Goal: Transaction & Acquisition: Purchase product/service

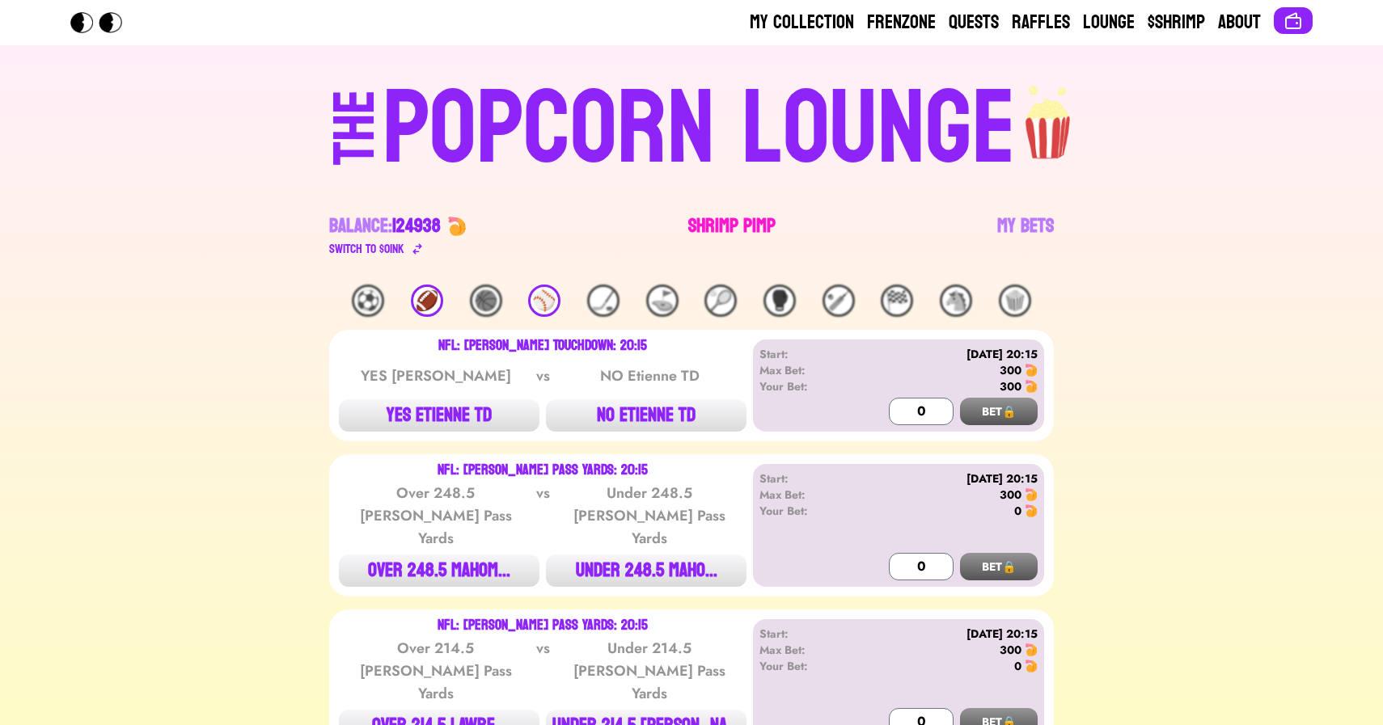
click at [743, 220] on link "Shrimp Pimp" at bounding box center [731, 236] width 87 height 45
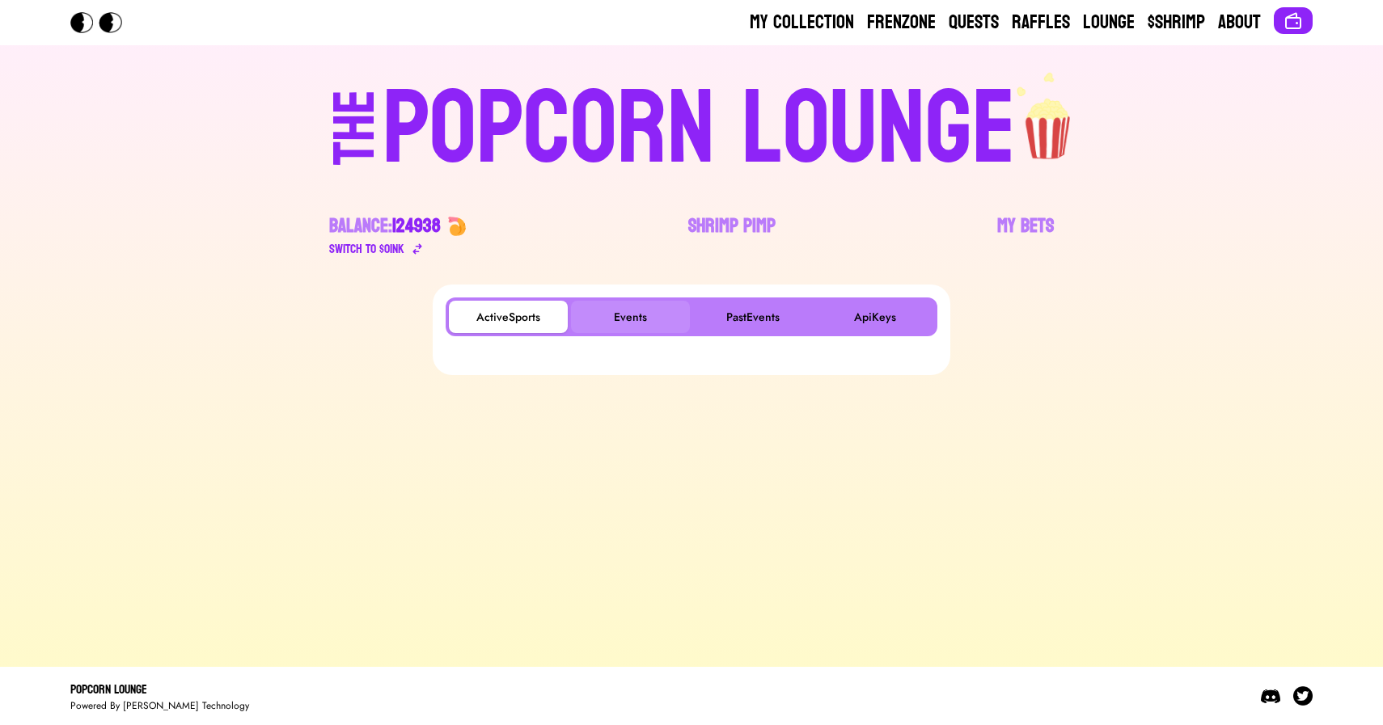
click at [636, 308] on button "Events" at bounding box center [630, 317] width 119 height 32
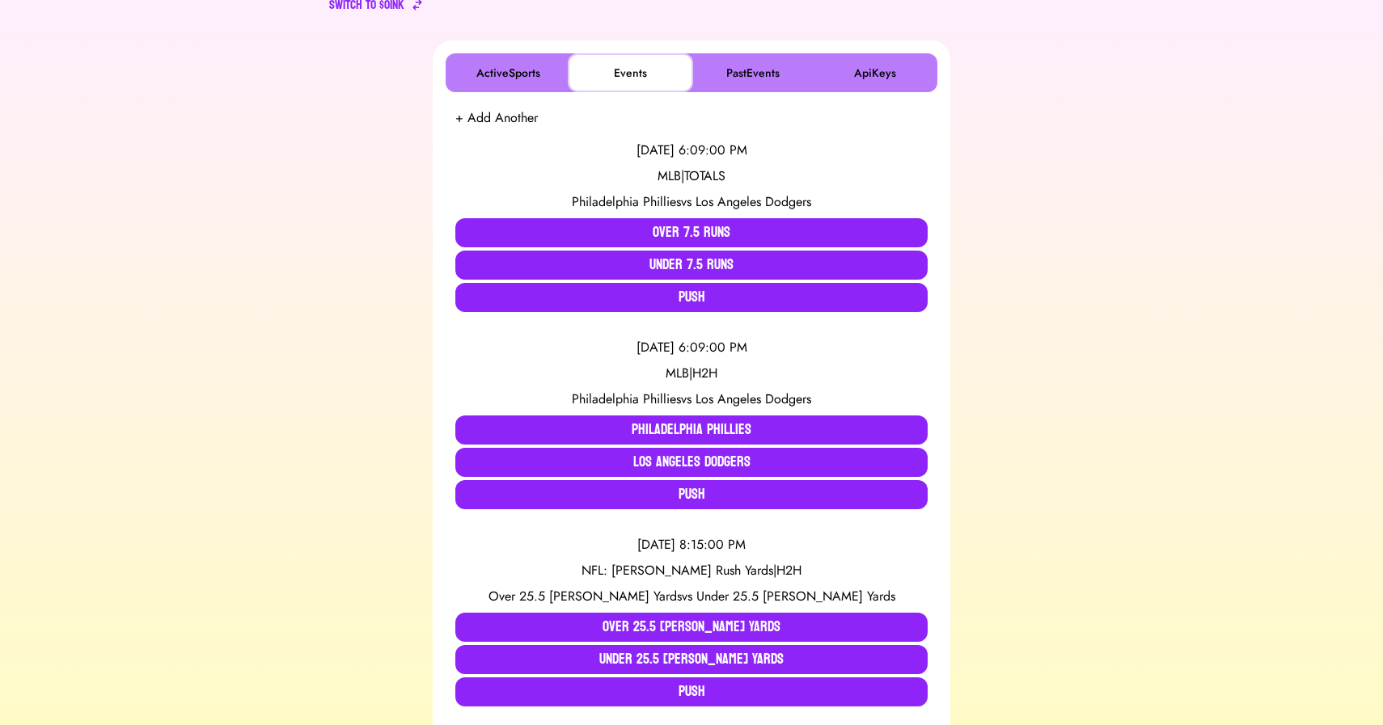
scroll to position [247, 0]
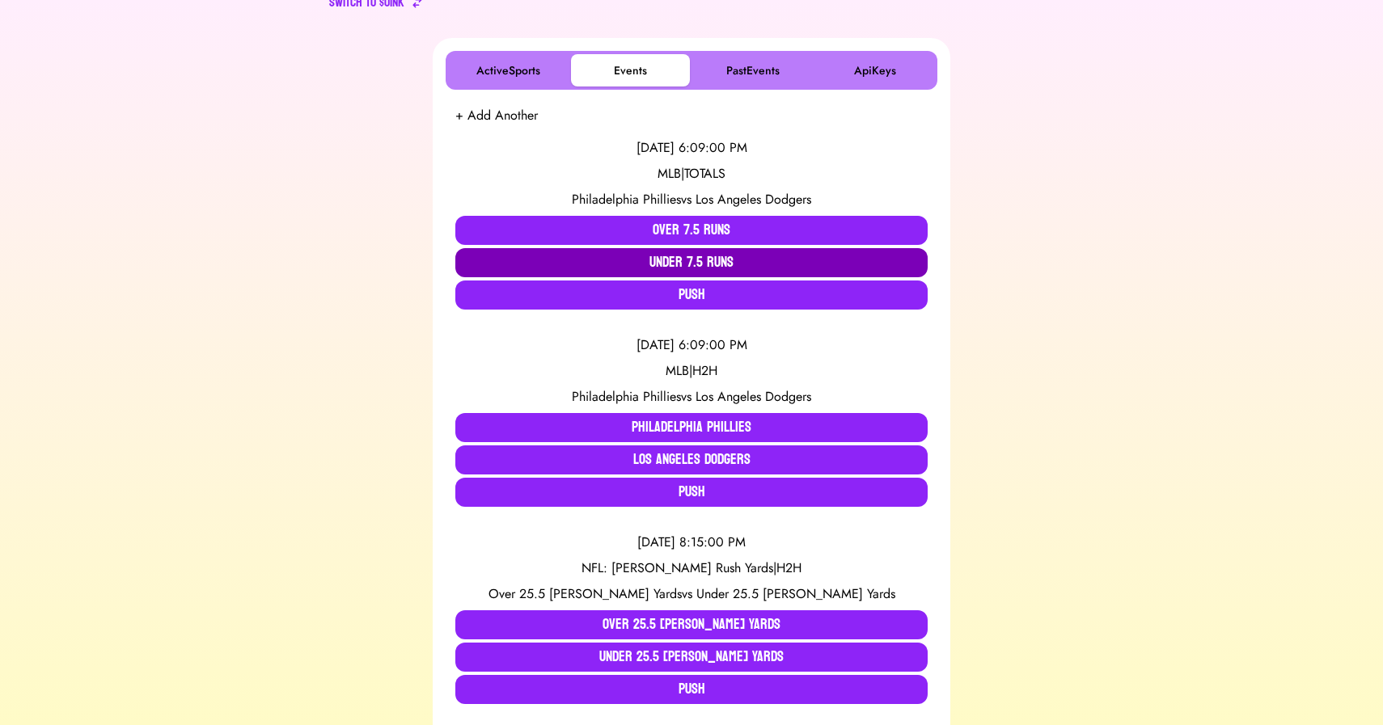
click at [683, 259] on button "Under 7.5 Runs" at bounding box center [691, 262] width 472 height 29
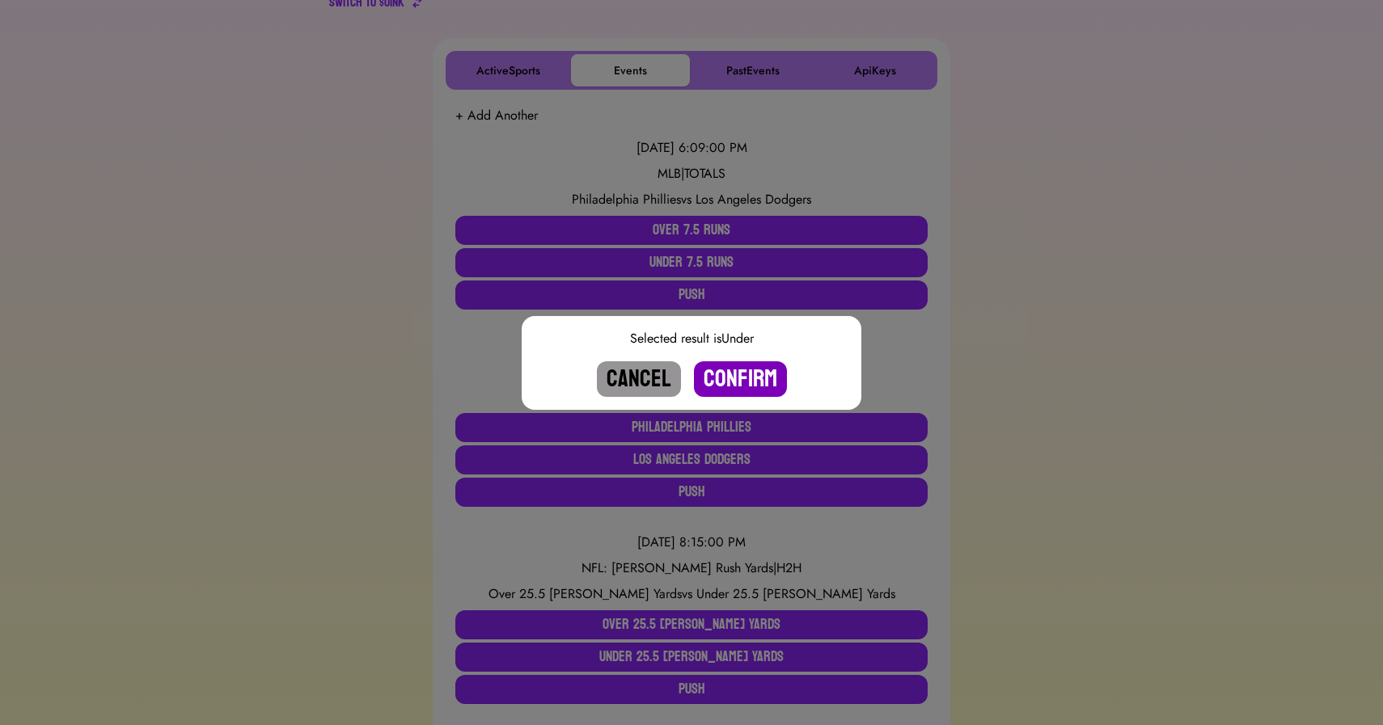
click at [724, 378] on button "Confirm" at bounding box center [740, 380] width 93 height 36
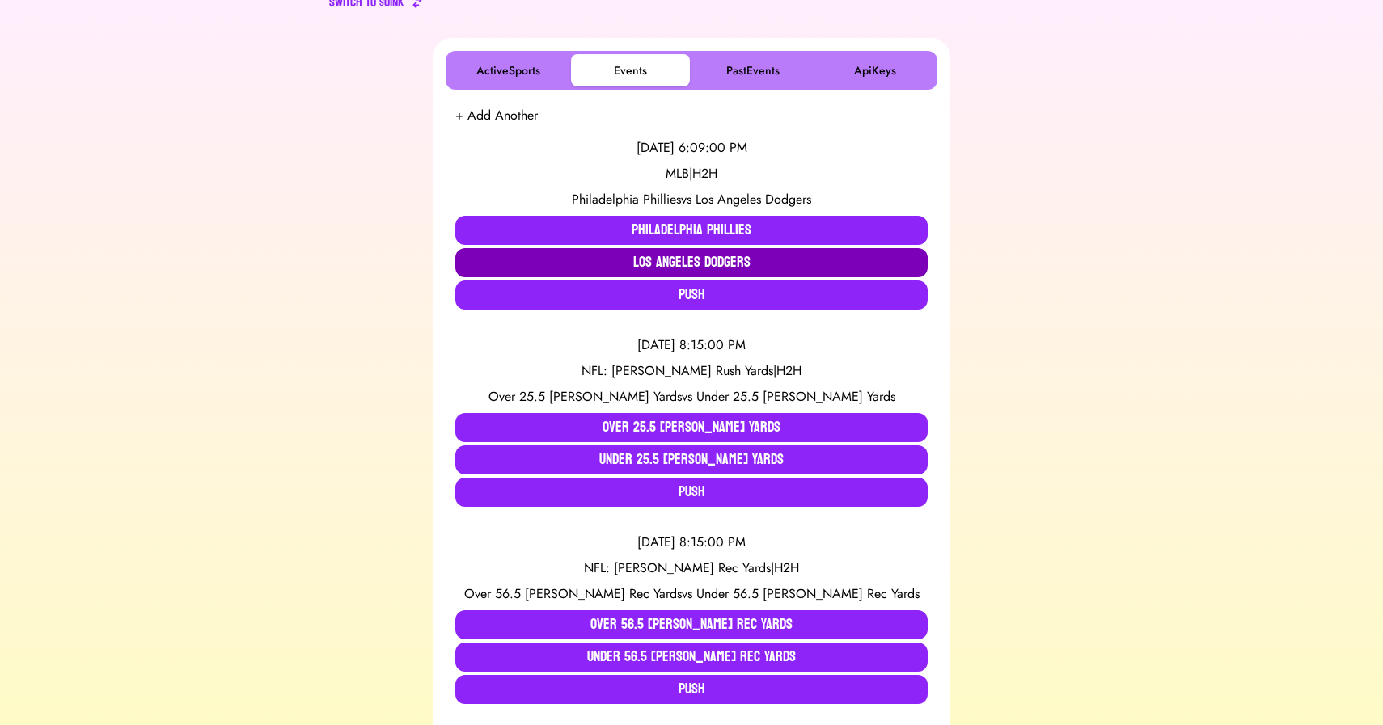
click at [704, 266] on button "Los Angeles Dodgers" at bounding box center [691, 262] width 472 height 29
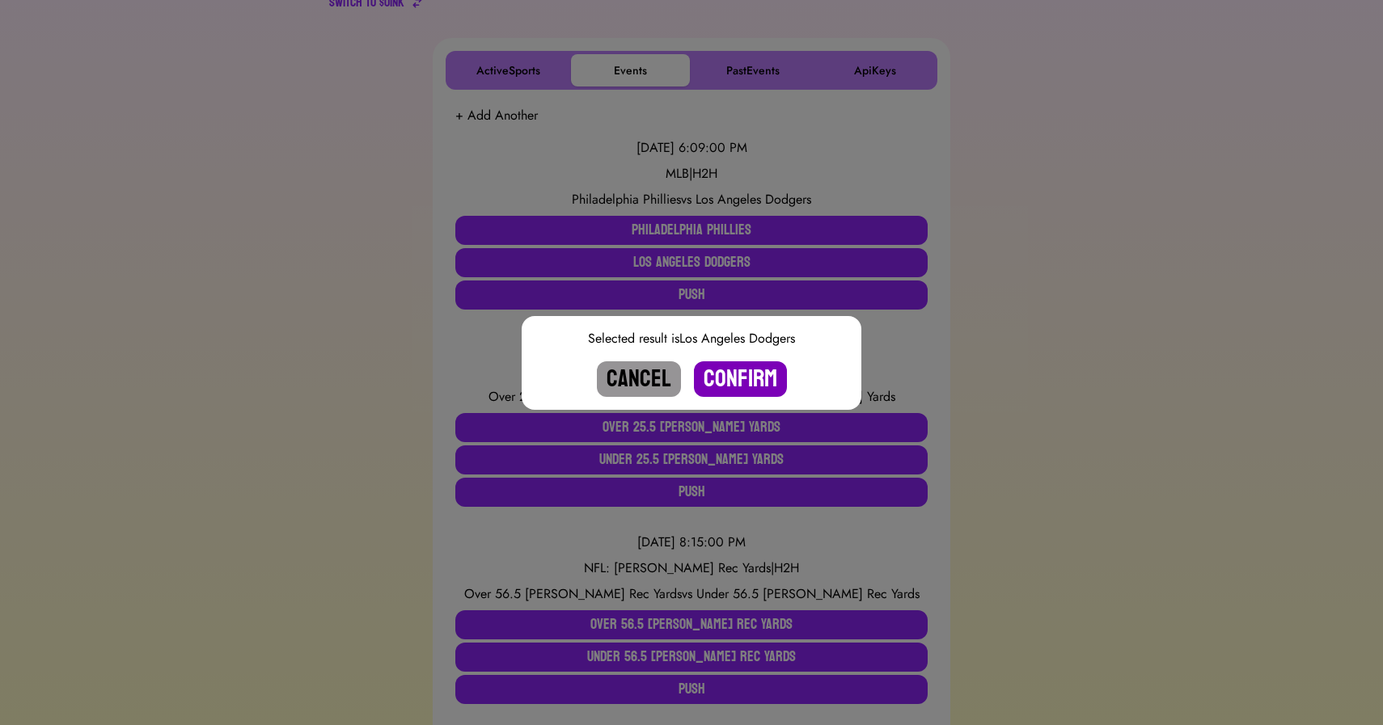
click at [742, 376] on button "Confirm" at bounding box center [740, 380] width 93 height 36
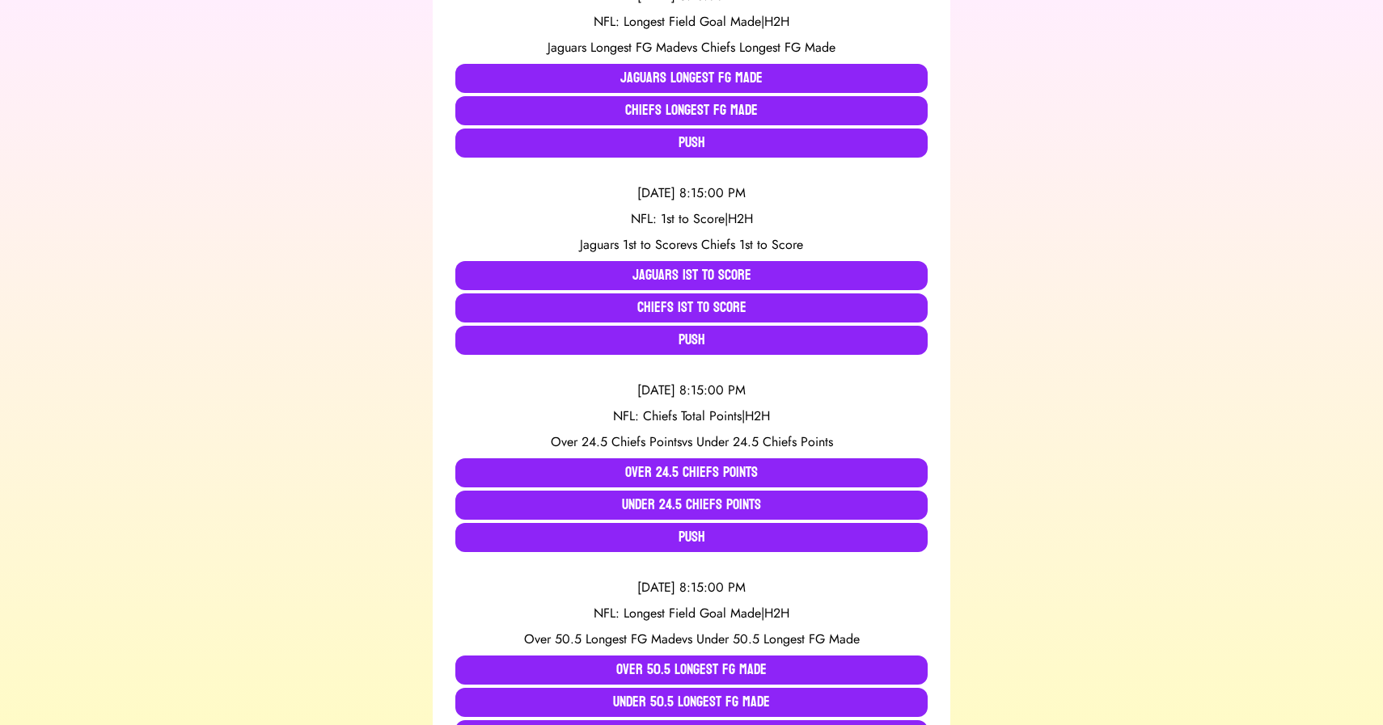
scroll to position [1138, 0]
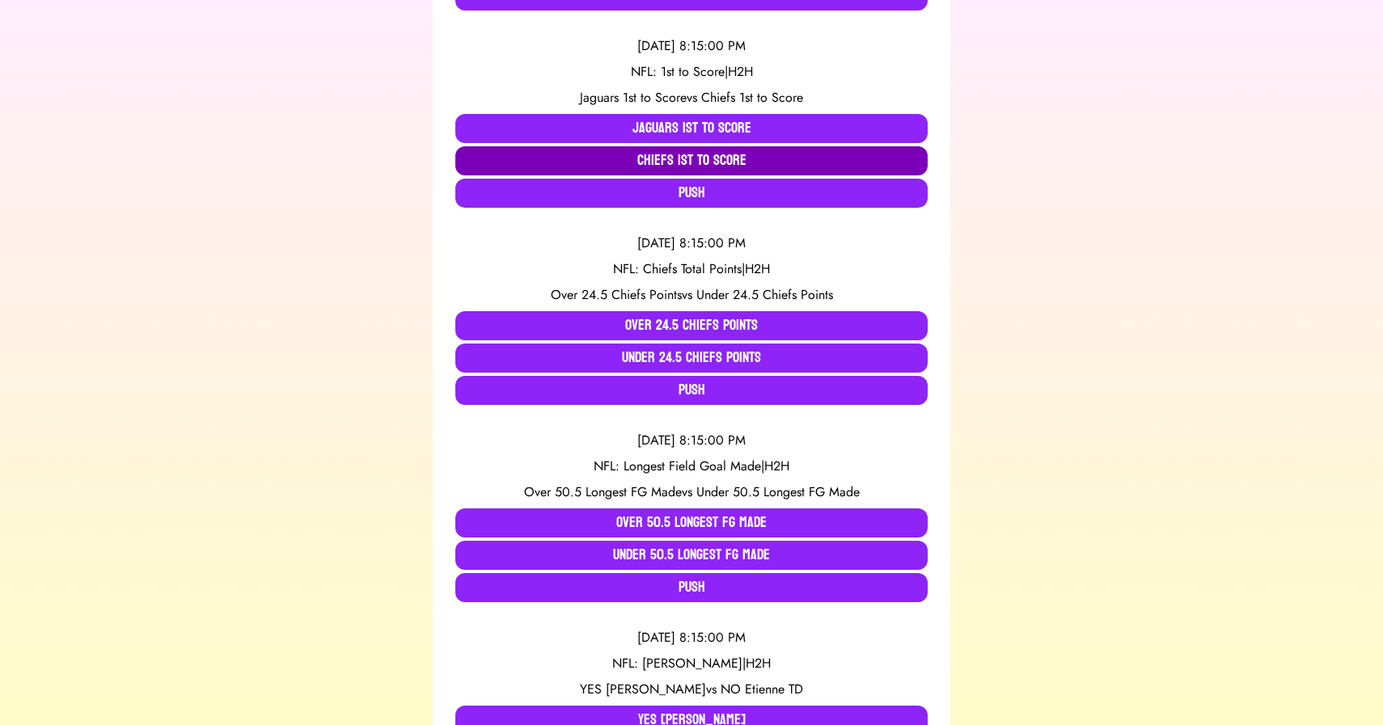
click at [679, 163] on button "Chiefs 1st to Score" at bounding box center [691, 160] width 472 height 29
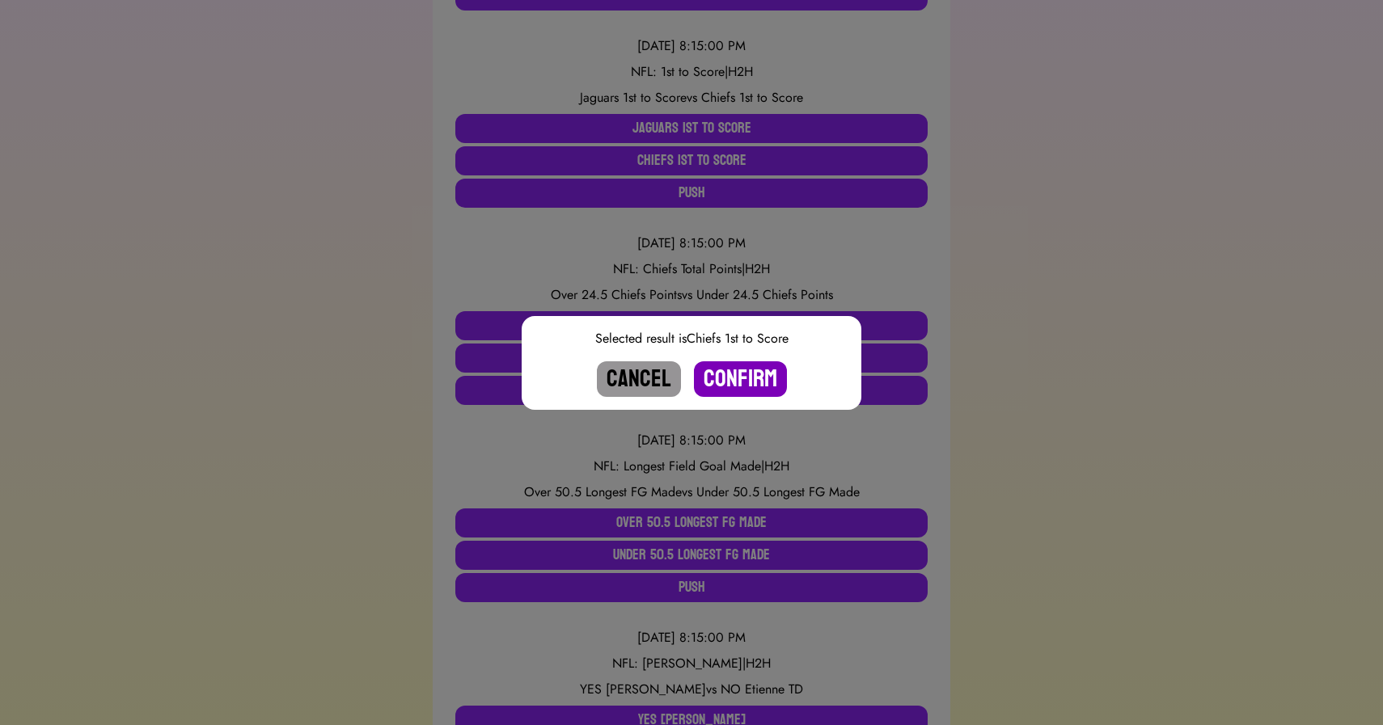
click at [743, 377] on button "Confirm" at bounding box center [740, 380] width 93 height 36
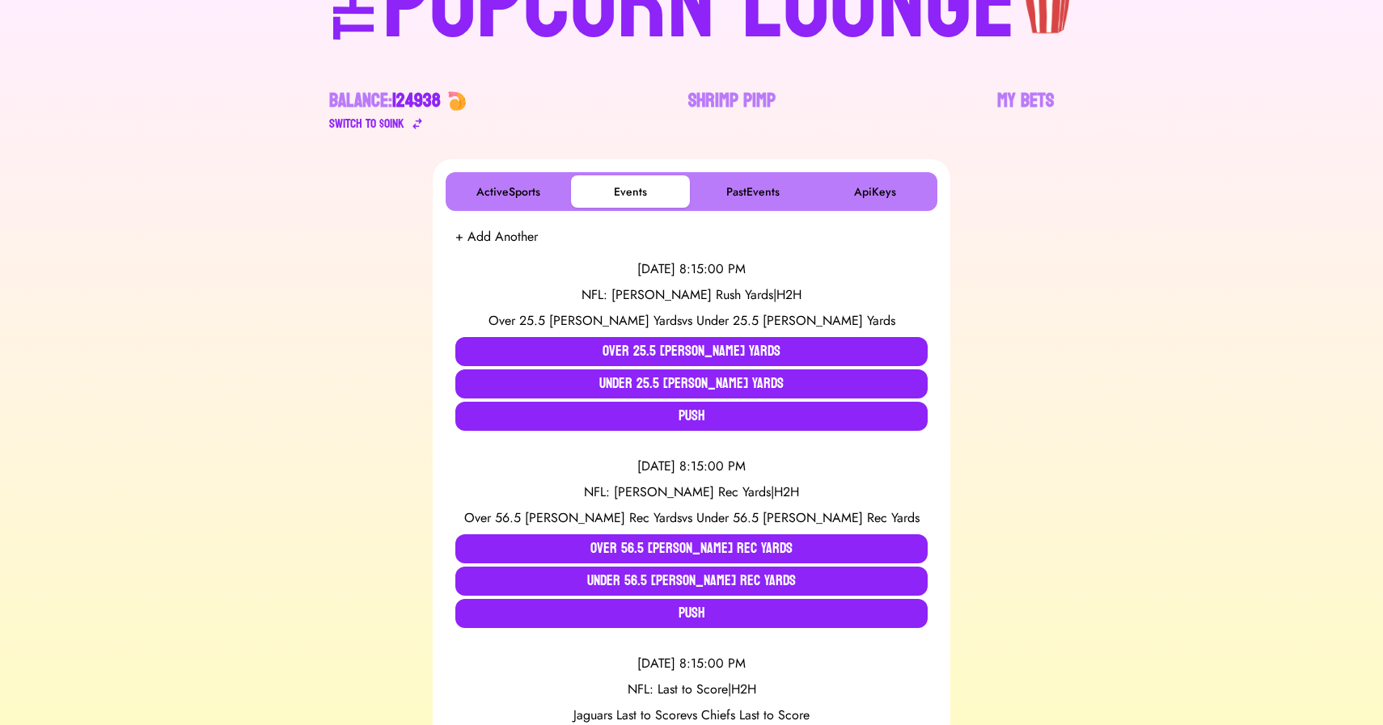
scroll to position [0, 0]
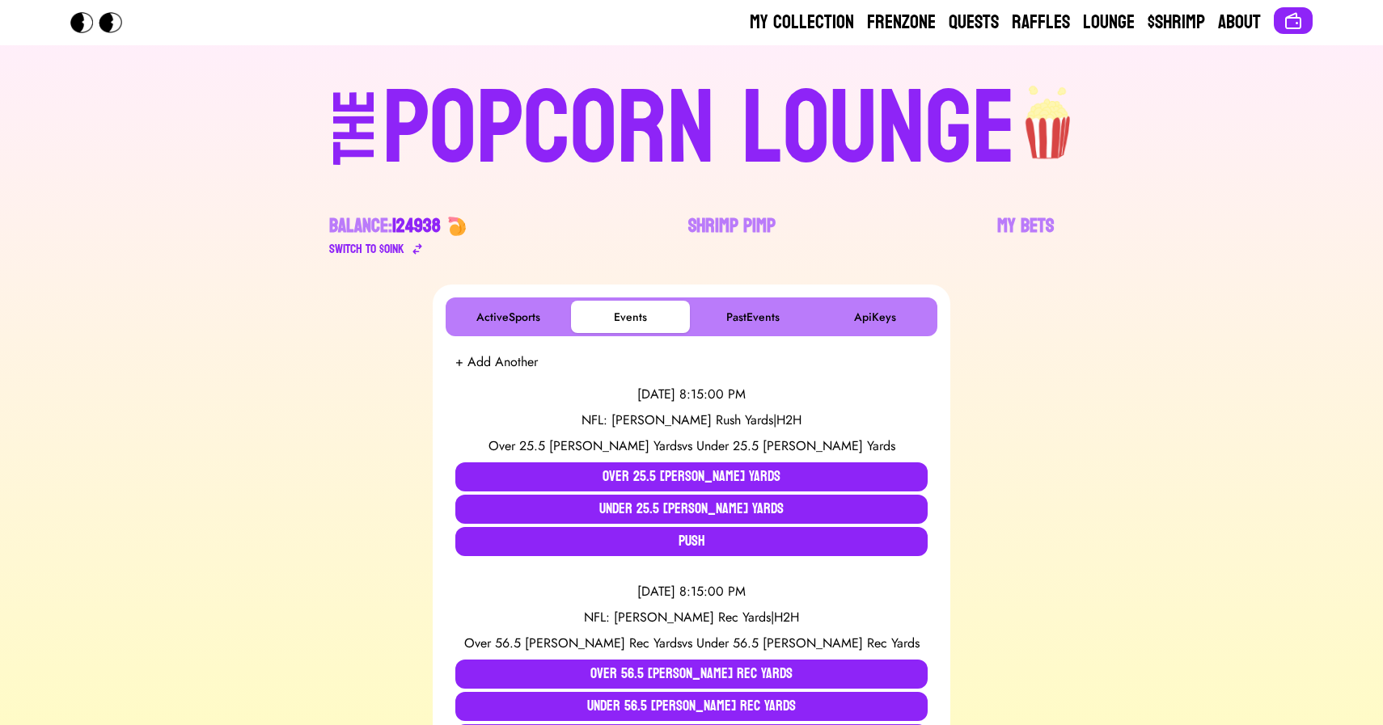
click at [682, 94] on div "POPCORN LOUNGE" at bounding box center [699, 130] width 633 height 104
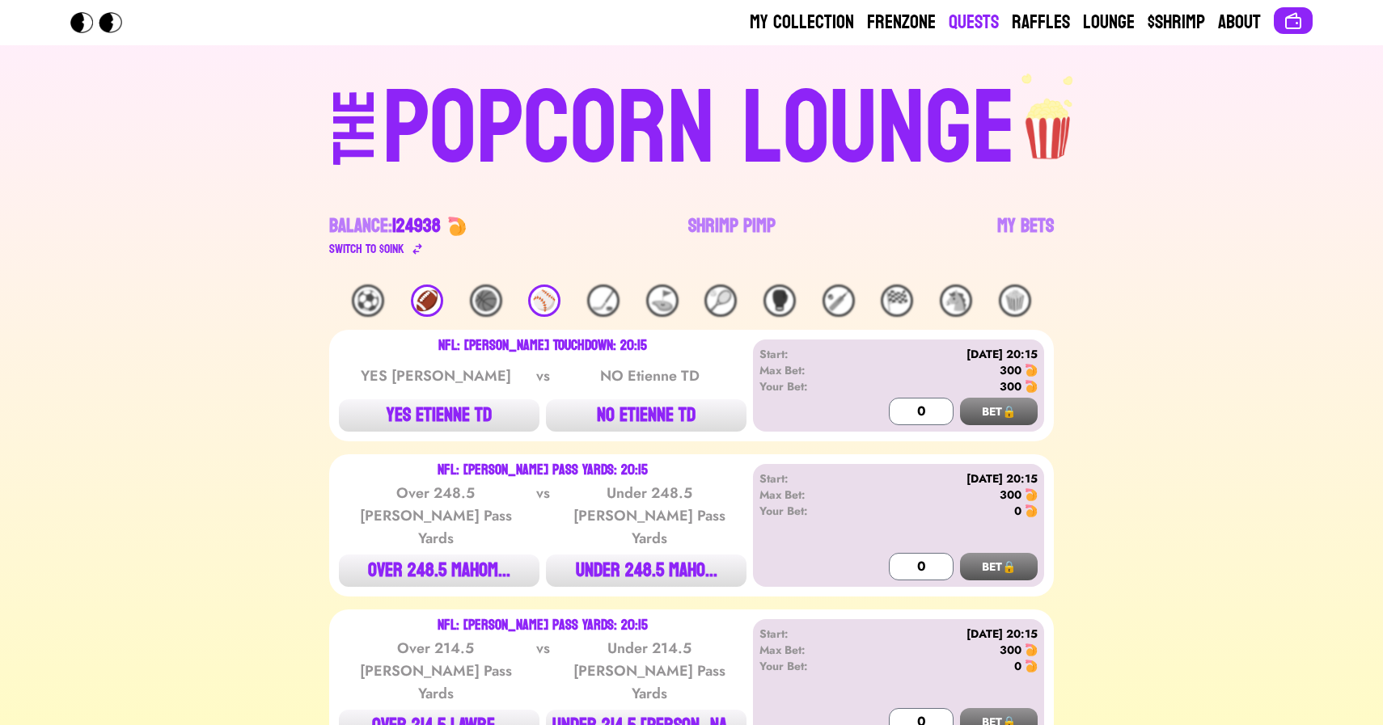
click at [970, 23] on link "Quests" at bounding box center [974, 23] width 50 height 26
click at [232, 190] on div "THE POPCORN LOUNGE Balance: 124942 Switch to $ OINK Shrimp Pimp My Bets" at bounding box center [691, 164] width 1035 height 239
